Goal: Task Accomplishment & Management: Manage account settings

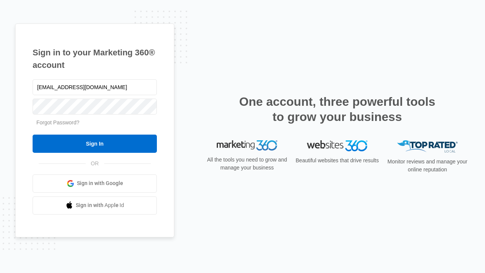
type input "[EMAIL_ADDRESS][DOMAIN_NAME]"
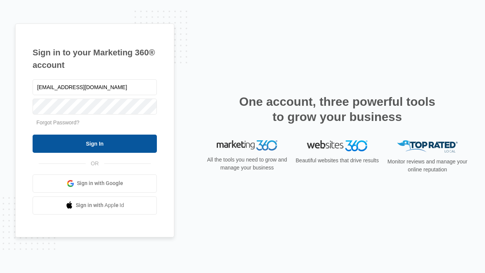
click at [95, 143] on input "Sign In" at bounding box center [95, 143] width 124 height 18
